Goal: Check status: Check status

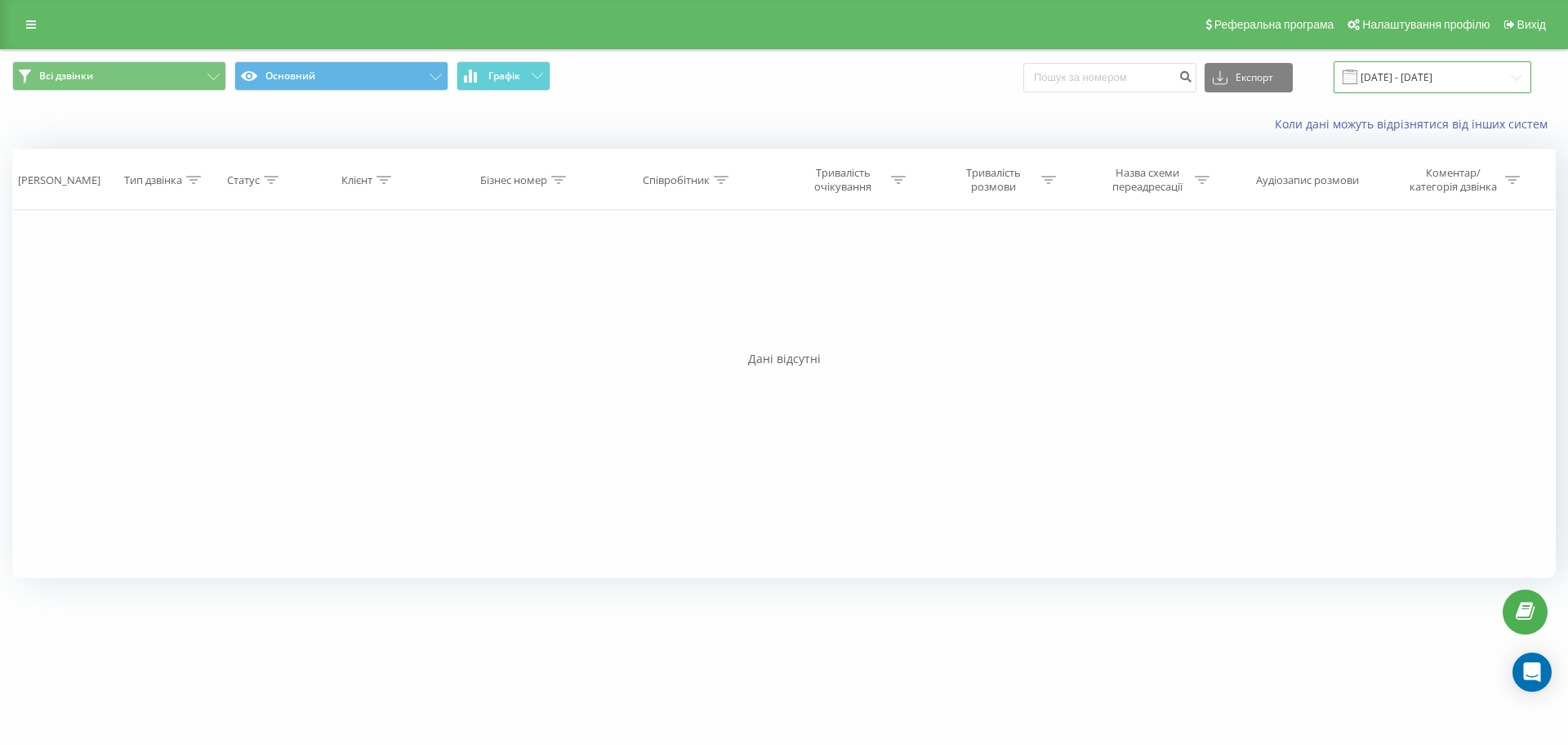
click at [1437, 74] on input "[DATE] - [DATE]" at bounding box center [1433, 76] width 198 height 32
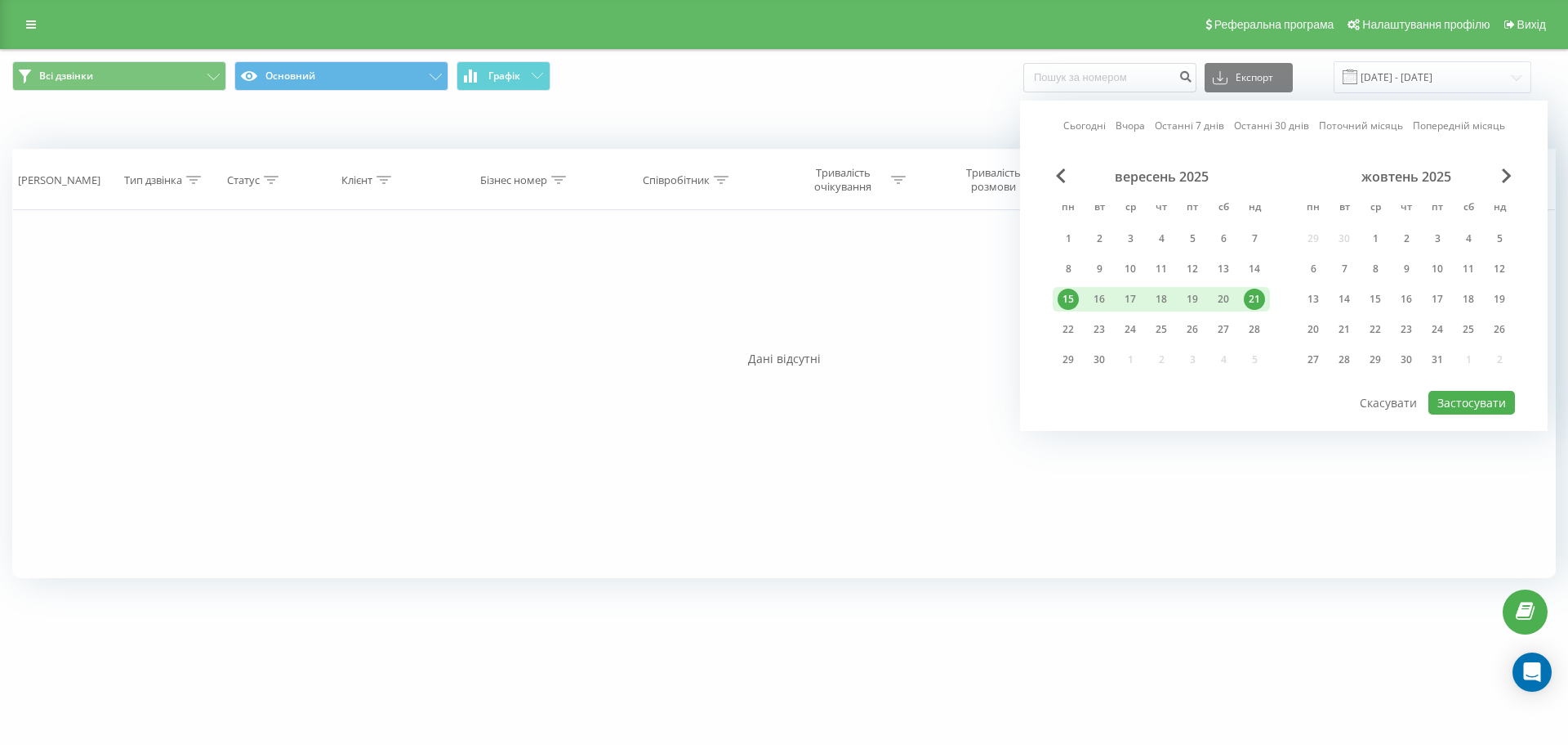
click at [1185, 122] on link "Останні 7 днів" at bounding box center [1189, 125] width 69 height 15
click at [1477, 404] on button "Застосувати" at bounding box center [1472, 402] width 86 height 24
type input "[DATE] - [DATE]"
